Goal: Ask a question

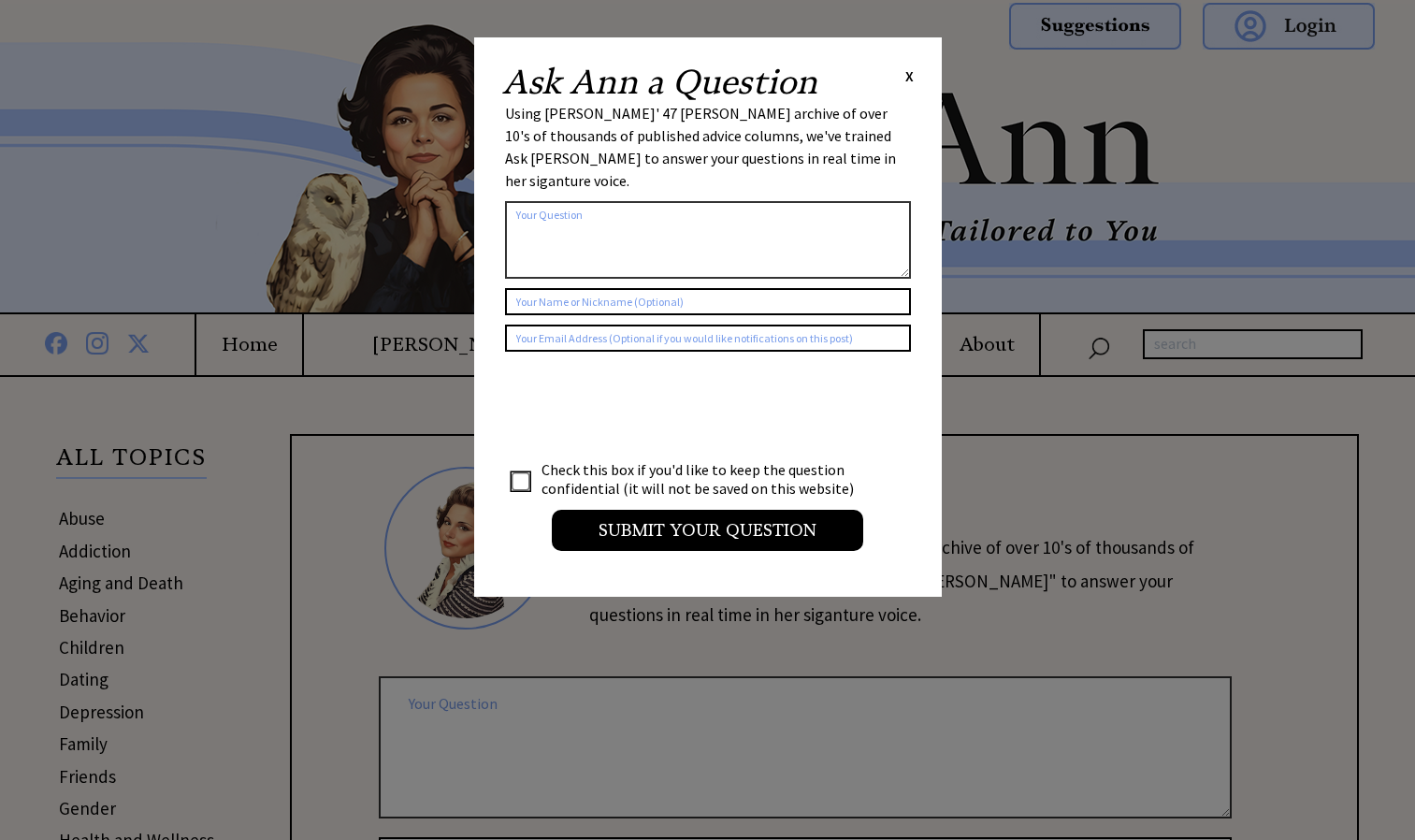
click at [905, 80] on span "X" at bounding box center [909, 76] width 8 height 19
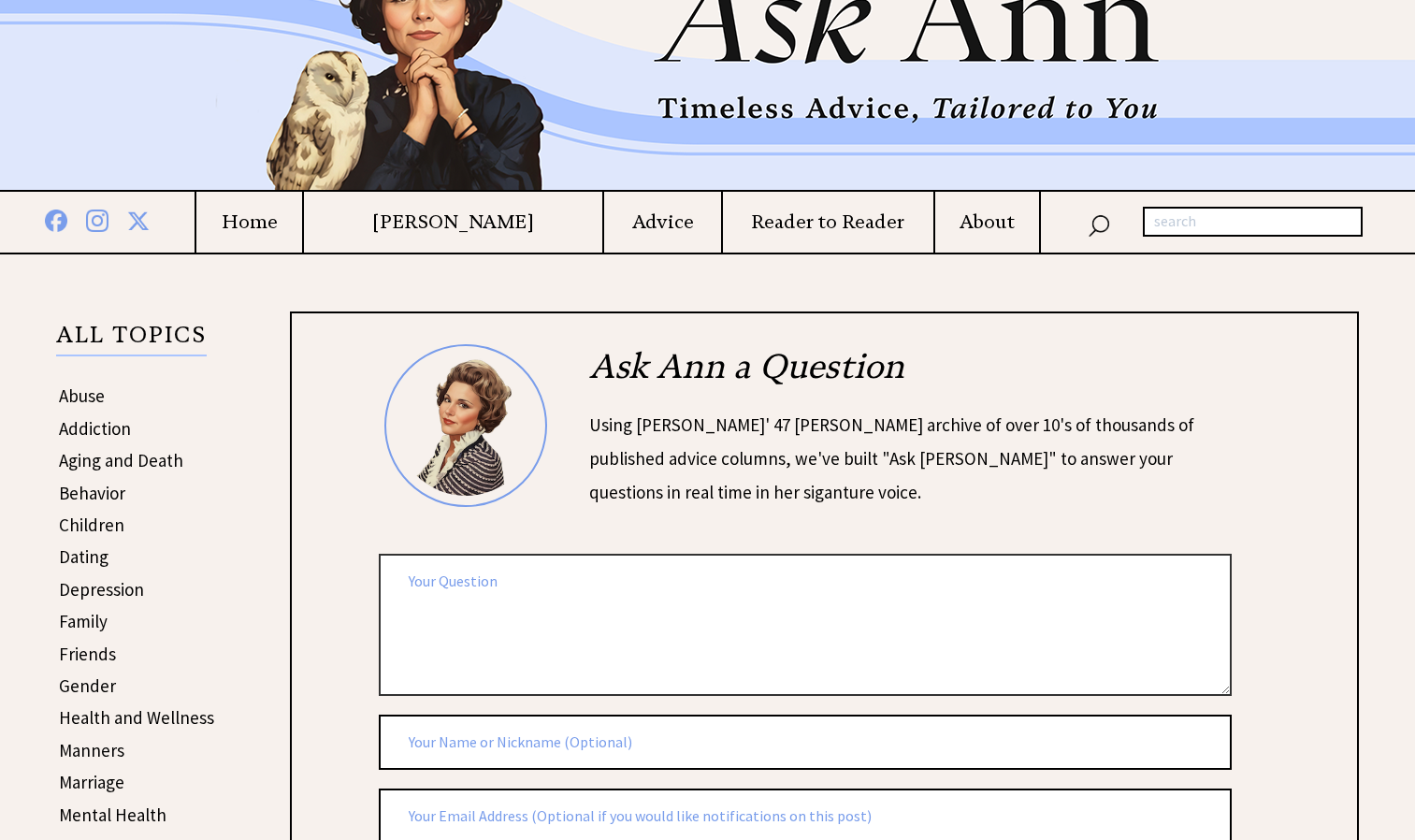
scroll to position [126, 0]
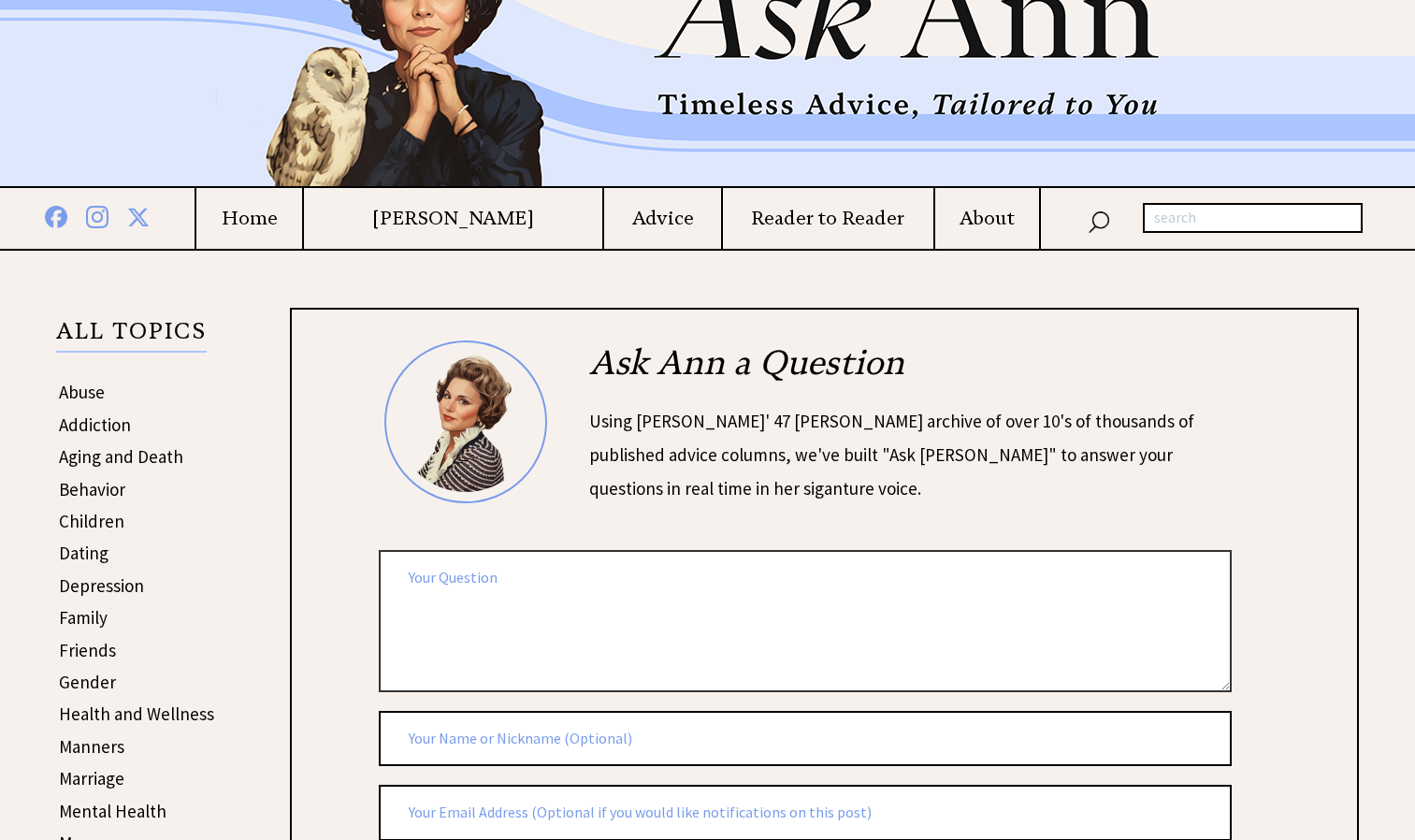
click at [435, 632] on textarea at bounding box center [805, 620] width 854 height 141
click at [448, 572] on textarea at bounding box center [805, 620] width 854 height 141
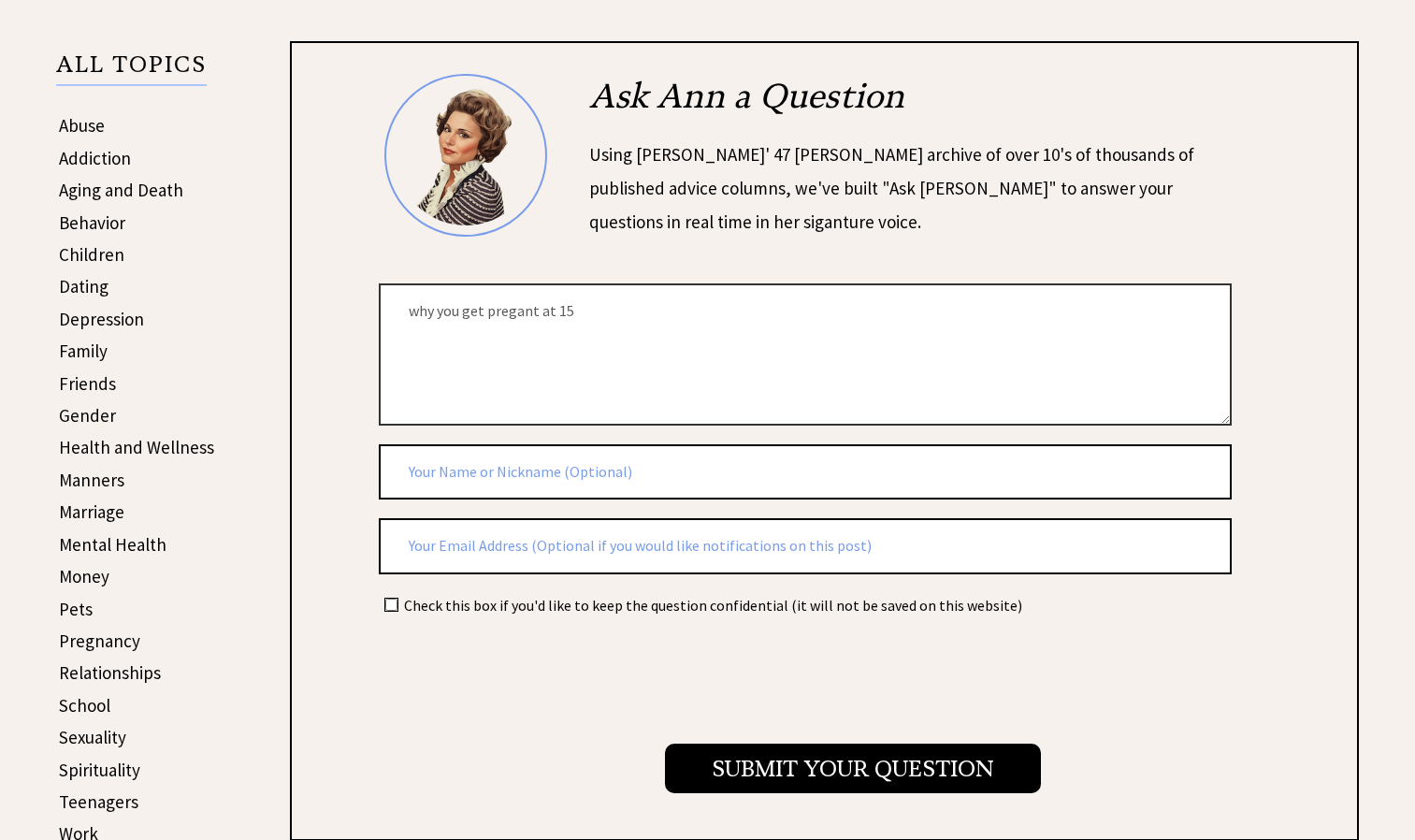
scroll to position [405, 0]
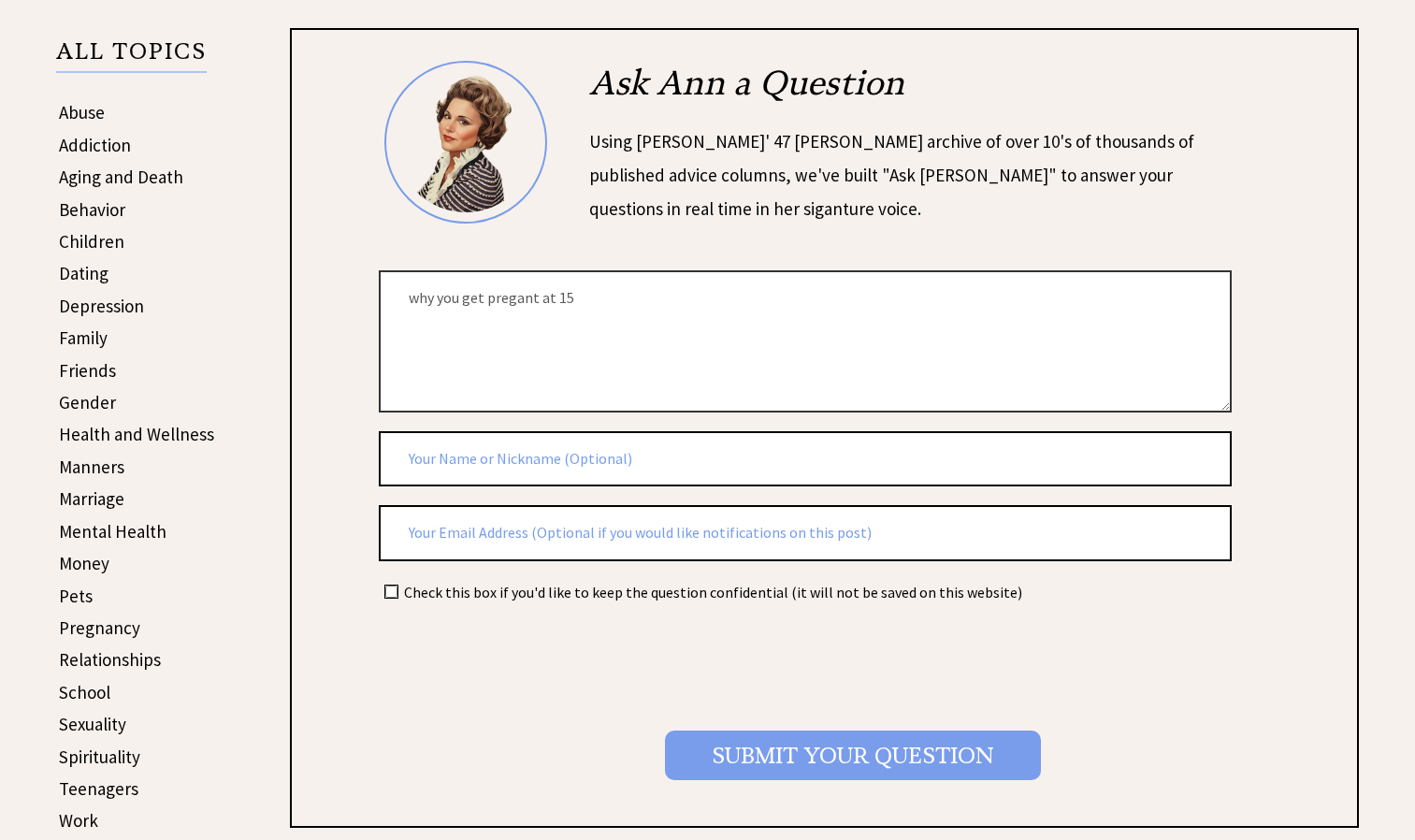
click at [735, 756] on input "Submit your Question" at bounding box center [853, 755] width 376 height 50
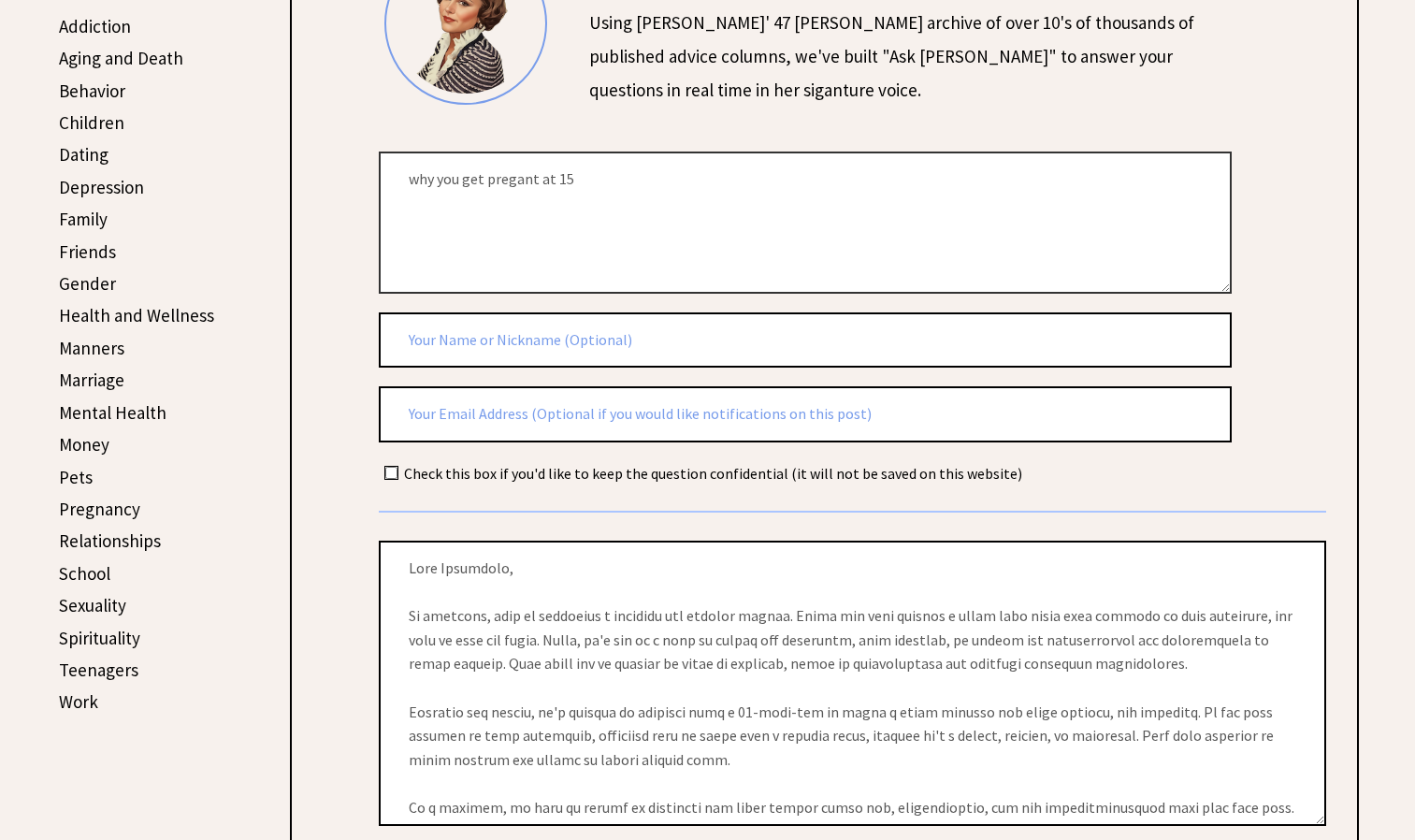
scroll to position [523, 0]
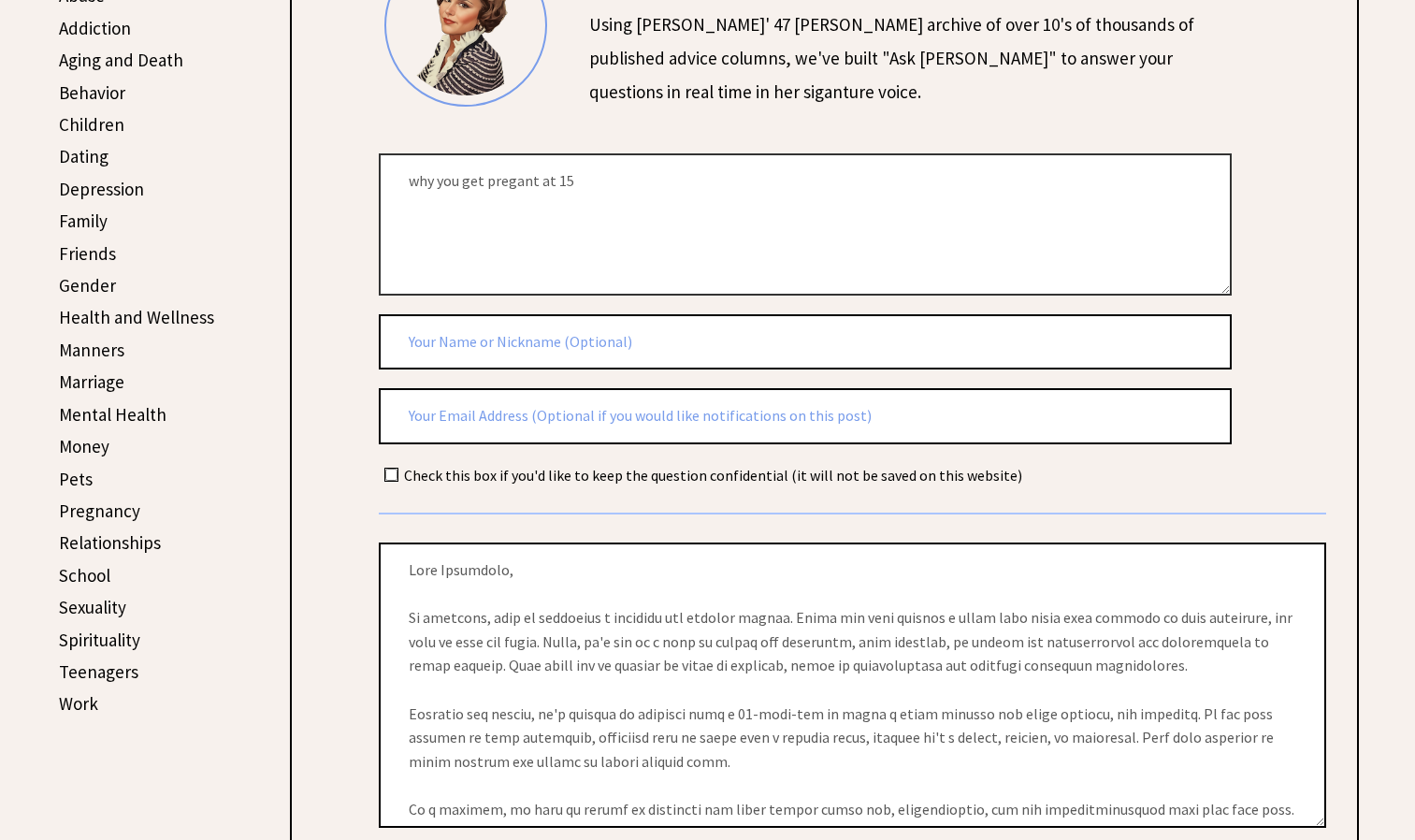
click at [1108, 264] on textarea "why you get pregant at 15" at bounding box center [805, 223] width 854 height 141
type textarea "w"
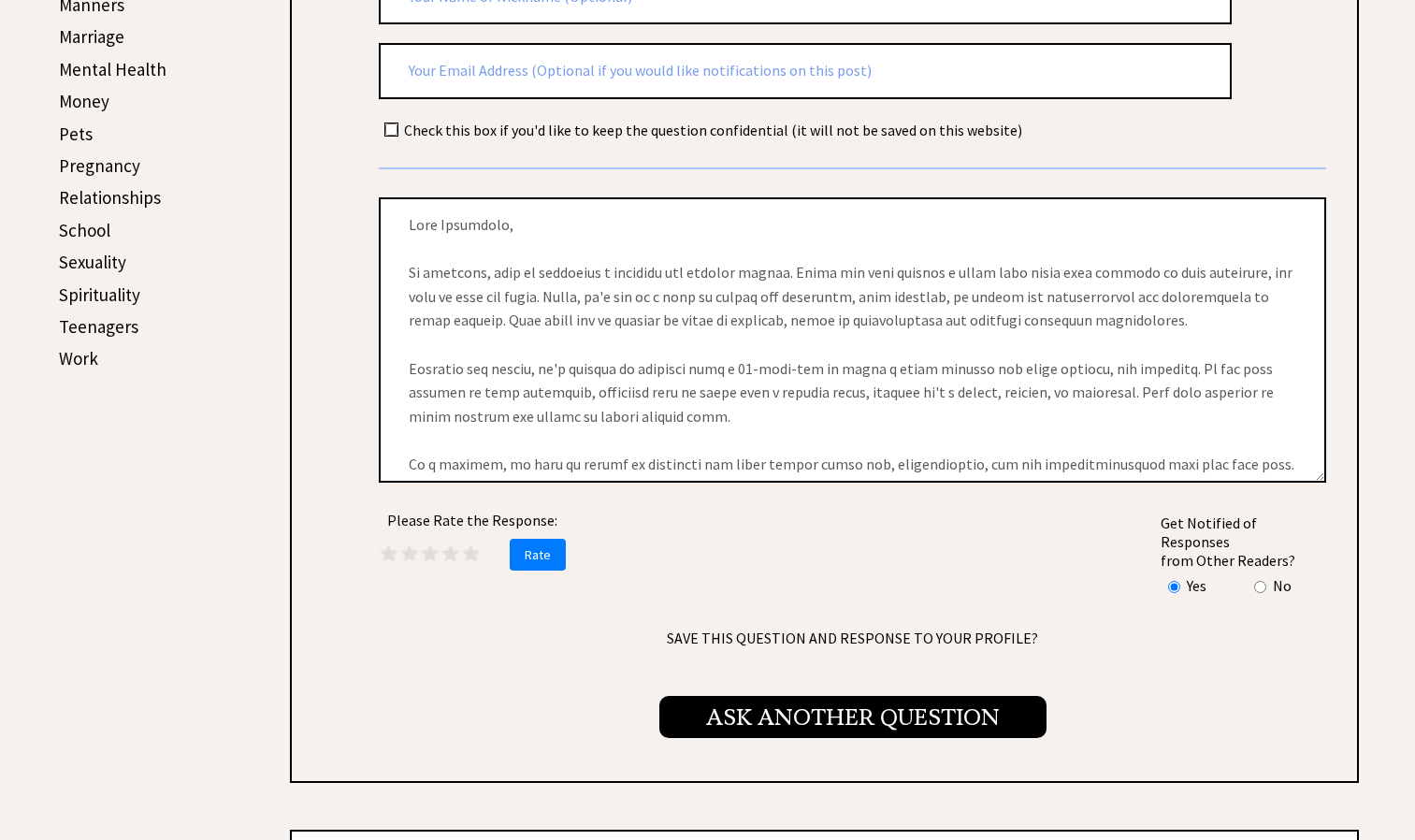
scroll to position [977, 0]
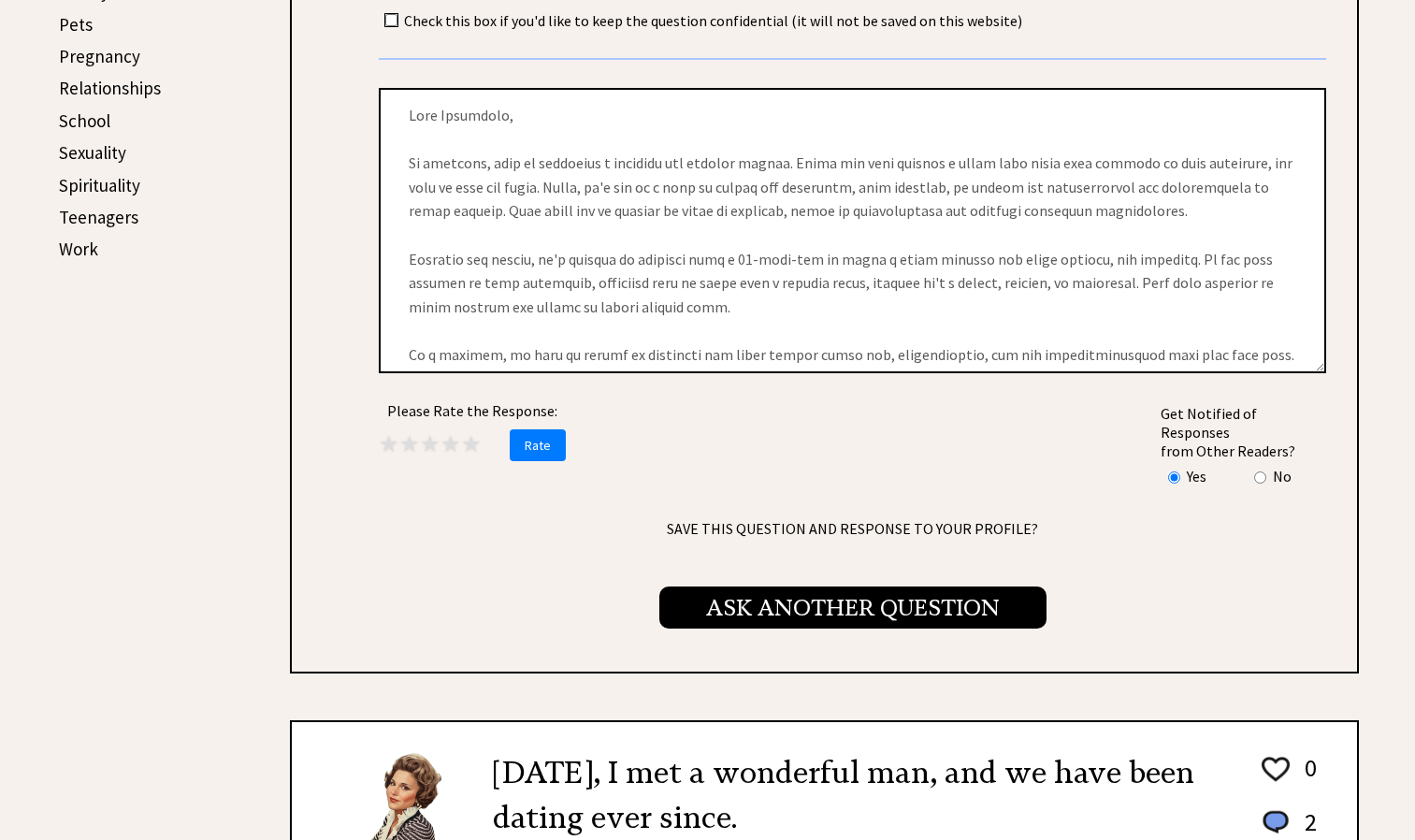
type textarea "why did [PERSON_NAME] get pregnant at 15 not by [PERSON_NAME]"
click at [708, 603] on span "Ask Another Question" at bounding box center [853, 607] width 387 height 42
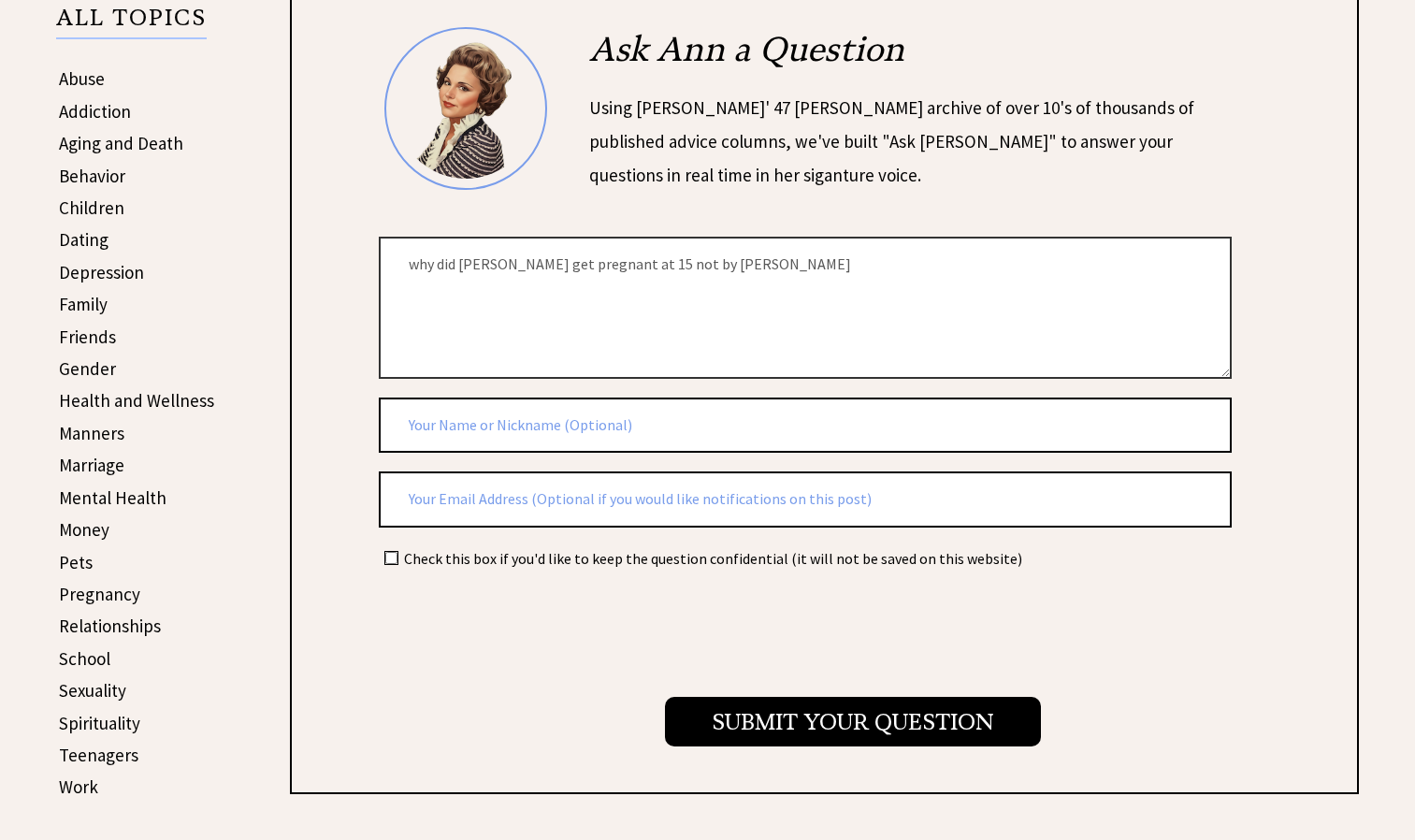
scroll to position [437, 0]
